Goal: Navigation & Orientation: Find specific page/section

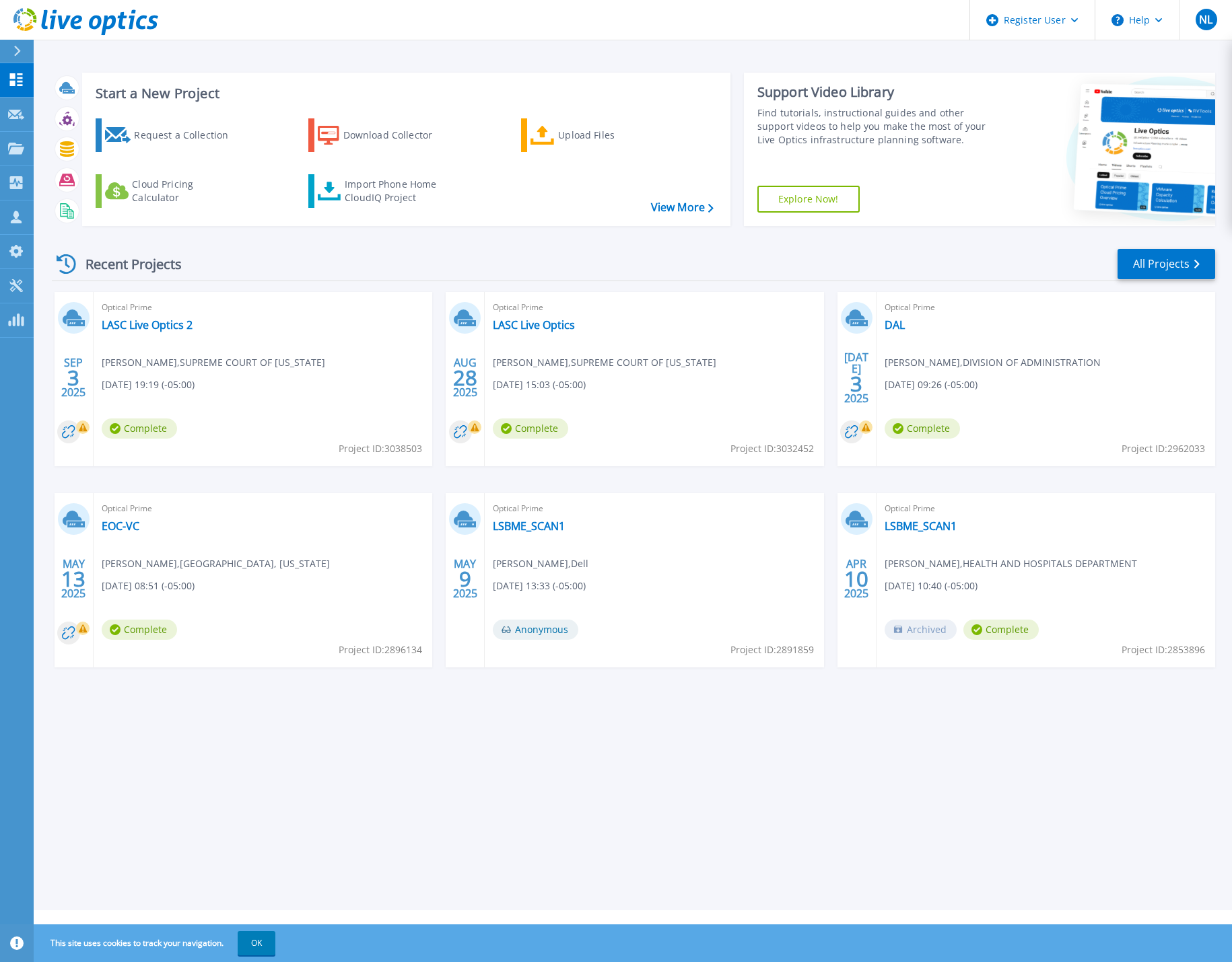
drag, startPoint x: 220, startPoint y: 711, endPoint x: 227, endPoint y: 709, distance: 7.3
click at [220, 711] on div "Start a New Project Request a Collection Download Collector Upload Files Cloud …" at bounding box center [633, 455] width 1198 height 911
click at [235, 753] on div "Start a New Project Request a Collection Download Collector Upload Files Cloud …" at bounding box center [633, 455] width 1198 height 911
click at [282, 761] on div "Start a New Project Request a Collection Download Collector Upload Files Cloud …" at bounding box center [633, 455] width 1198 height 911
